Goal: Transaction & Acquisition: Book appointment/travel/reservation

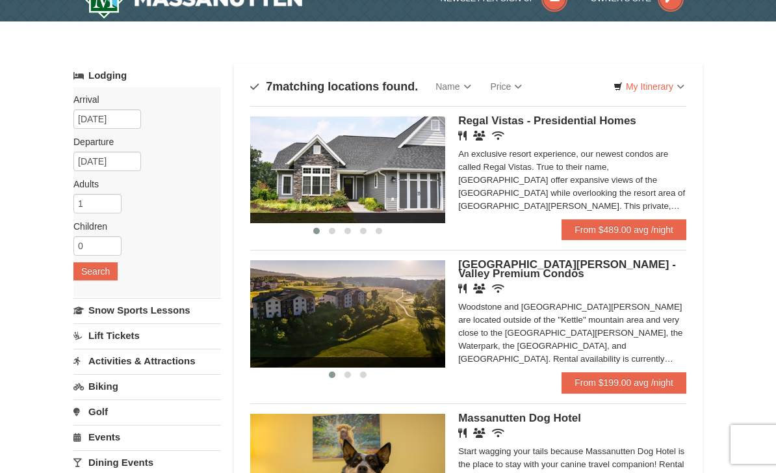
scroll to position [21, 0]
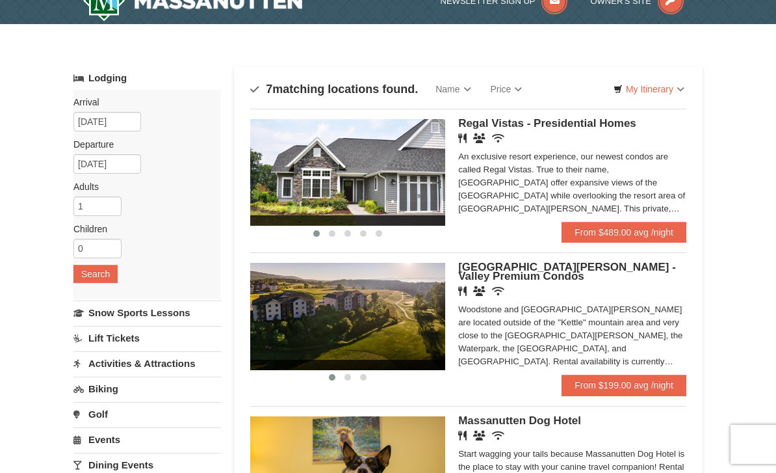
click at [512, 94] on link "Price" at bounding box center [506, 89] width 51 height 26
click at [541, 118] on link "Price (Low to High)" at bounding box center [534, 115] width 104 height 17
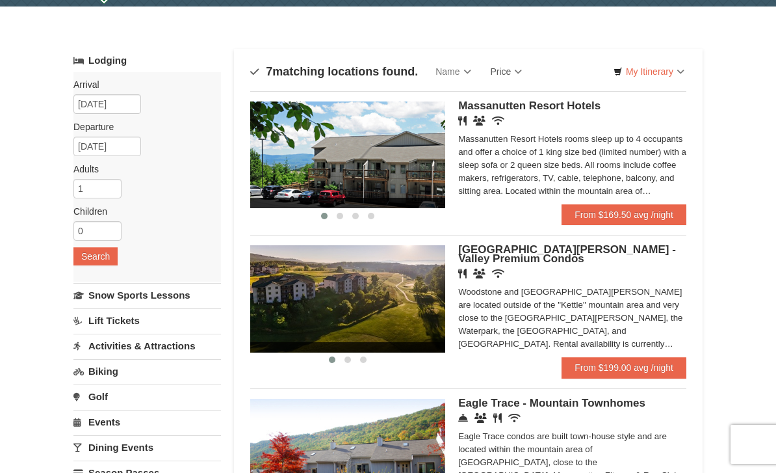
scroll to position [73, 0]
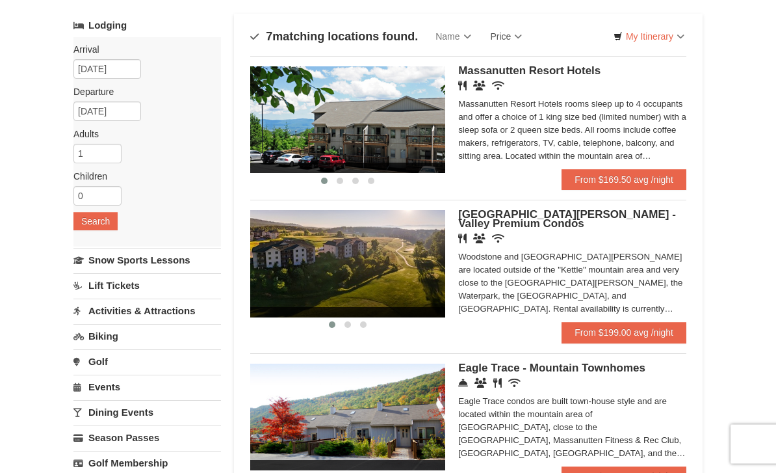
click at [547, 70] on span "Massanutten Resort Hotels" at bounding box center [529, 71] width 142 height 12
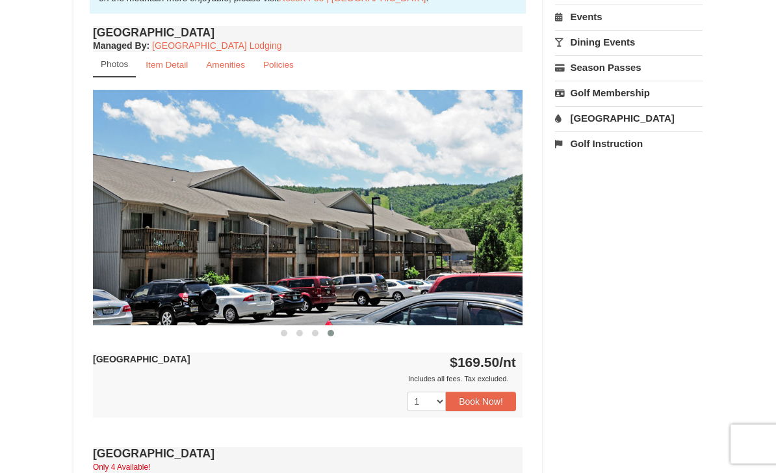
scroll to position [463, 0]
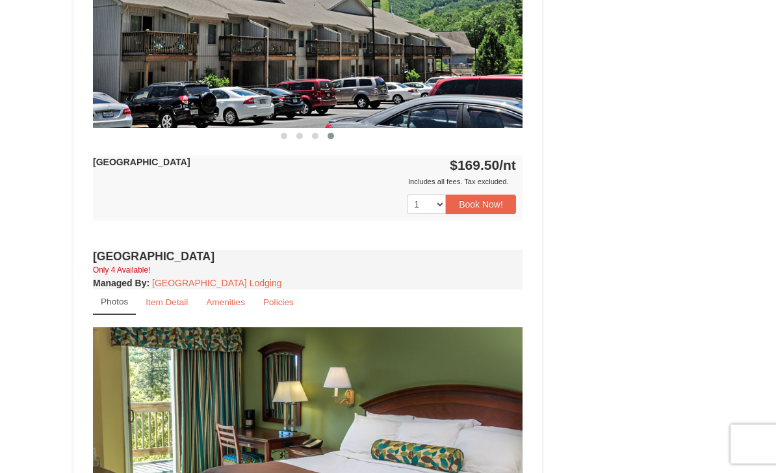
click at [175, 292] on link "Item Detail" at bounding box center [166, 302] width 59 height 25
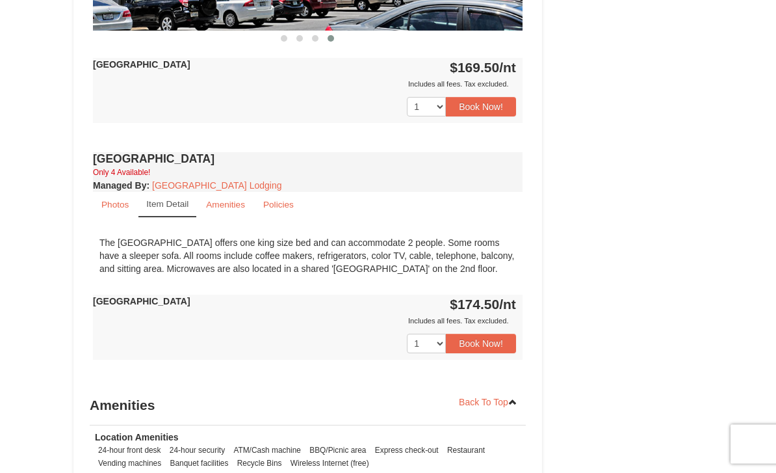
scroll to position [768, 0]
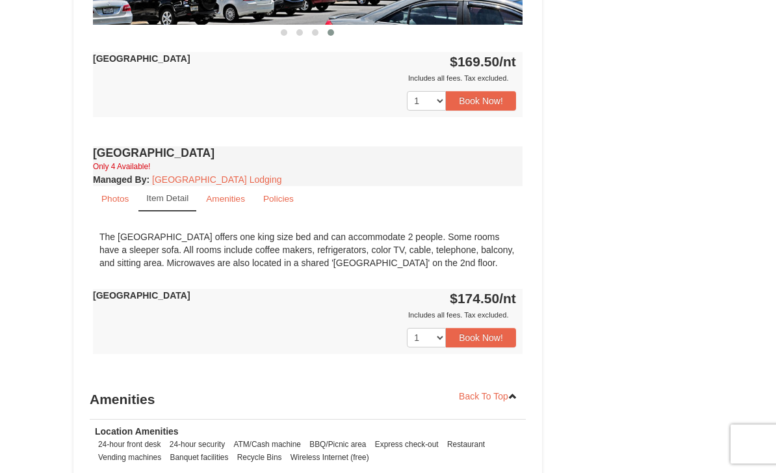
click at [235, 200] on small "Amenities" at bounding box center [225, 199] width 39 height 10
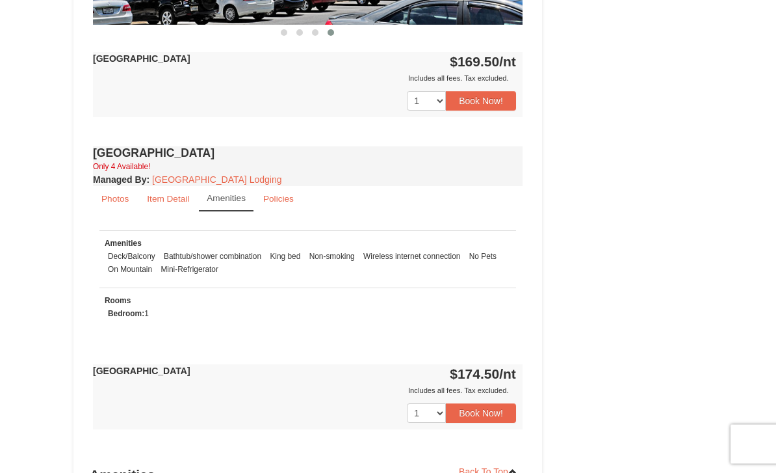
scroll to position [769, 0]
click at [285, 194] on small "Policies" at bounding box center [278, 199] width 31 height 10
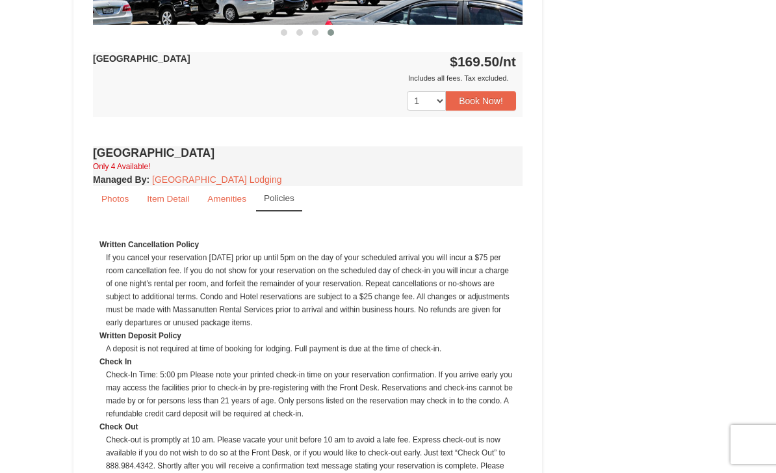
click at [173, 189] on link "Item Detail" at bounding box center [167, 198] width 59 height 25
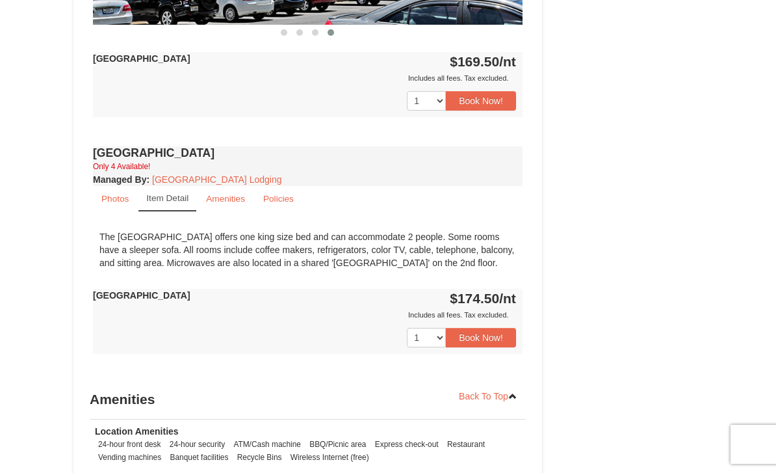
click at [114, 194] on small "Photos" at bounding box center [114, 199] width 27 height 10
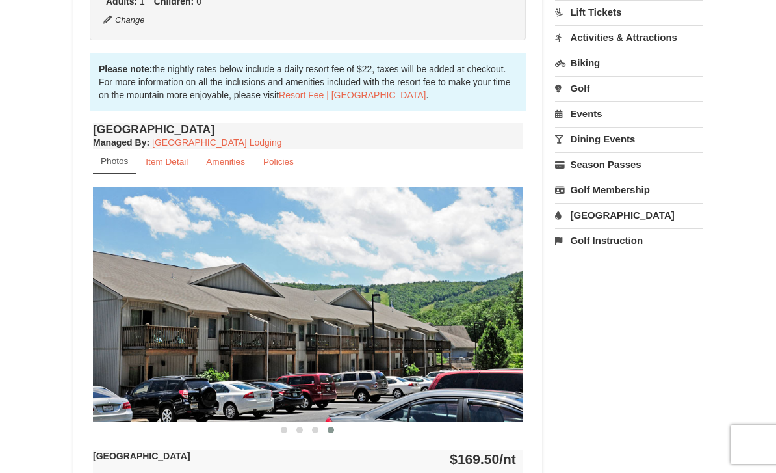
scroll to position [367, 0]
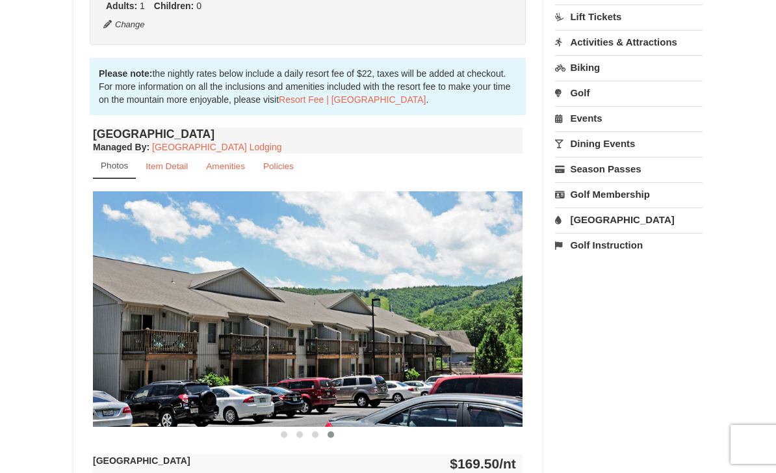
click at [172, 164] on small "Item Detail" at bounding box center [167, 166] width 42 height 10
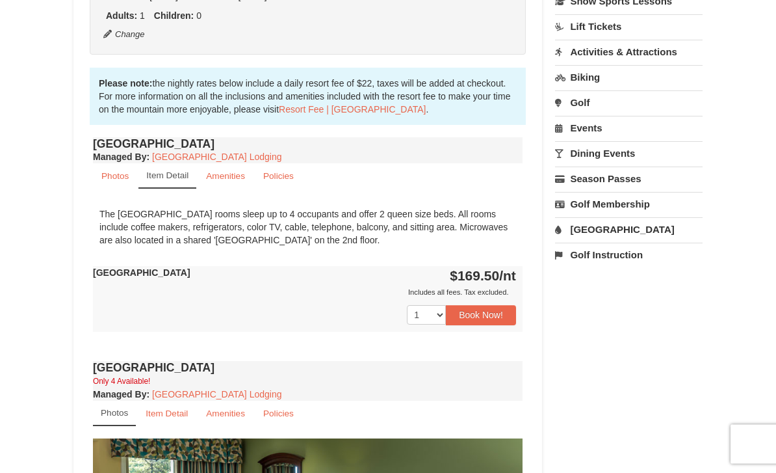
scroll to position [354, 0]
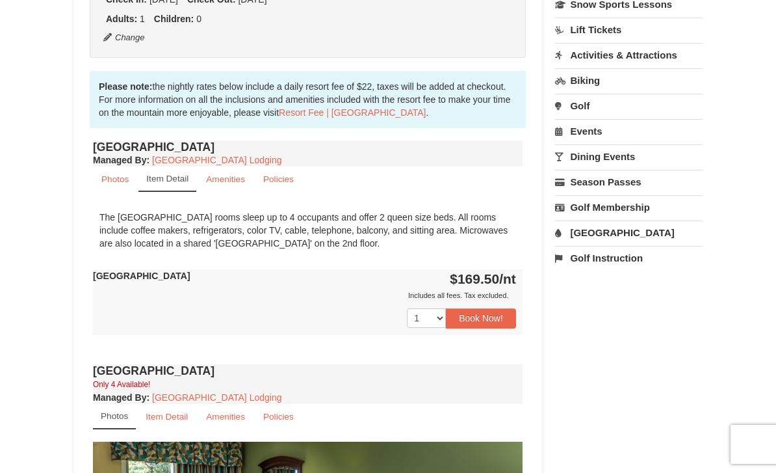
click at [226, 179] on small "Amenities" at bounding box center [225, 179] width 39 height 10
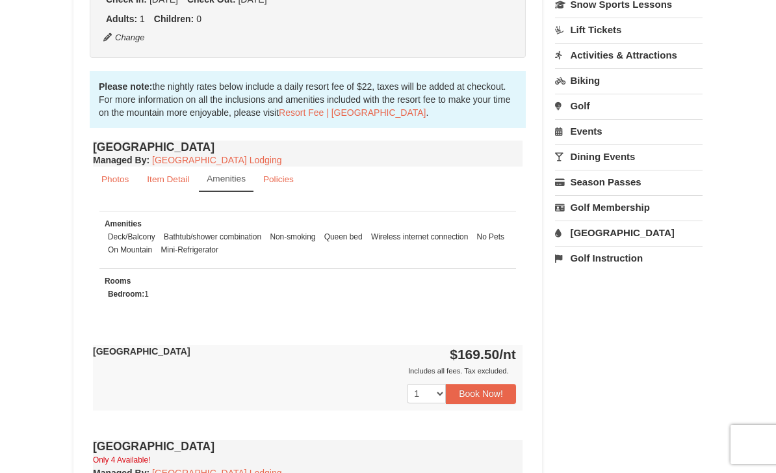
click at [282, 175] on small "Policies" at bounding box center [278, 179] width 31 height 10
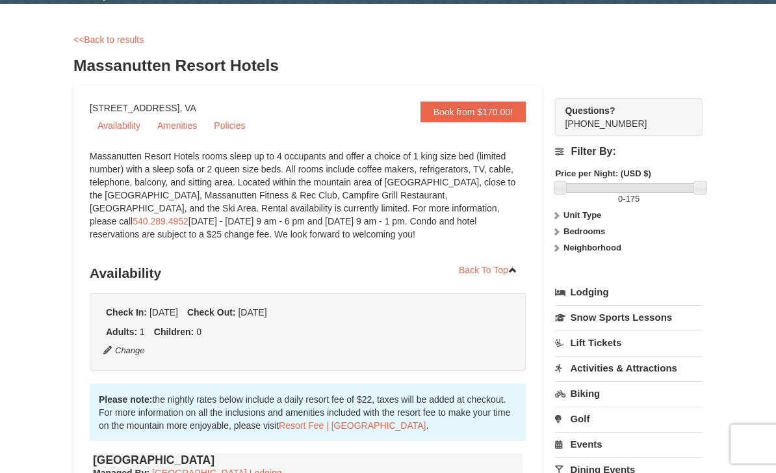
scroll to position [0, 0]
